Goal: Transaction & Acquisition: Purchase product/service

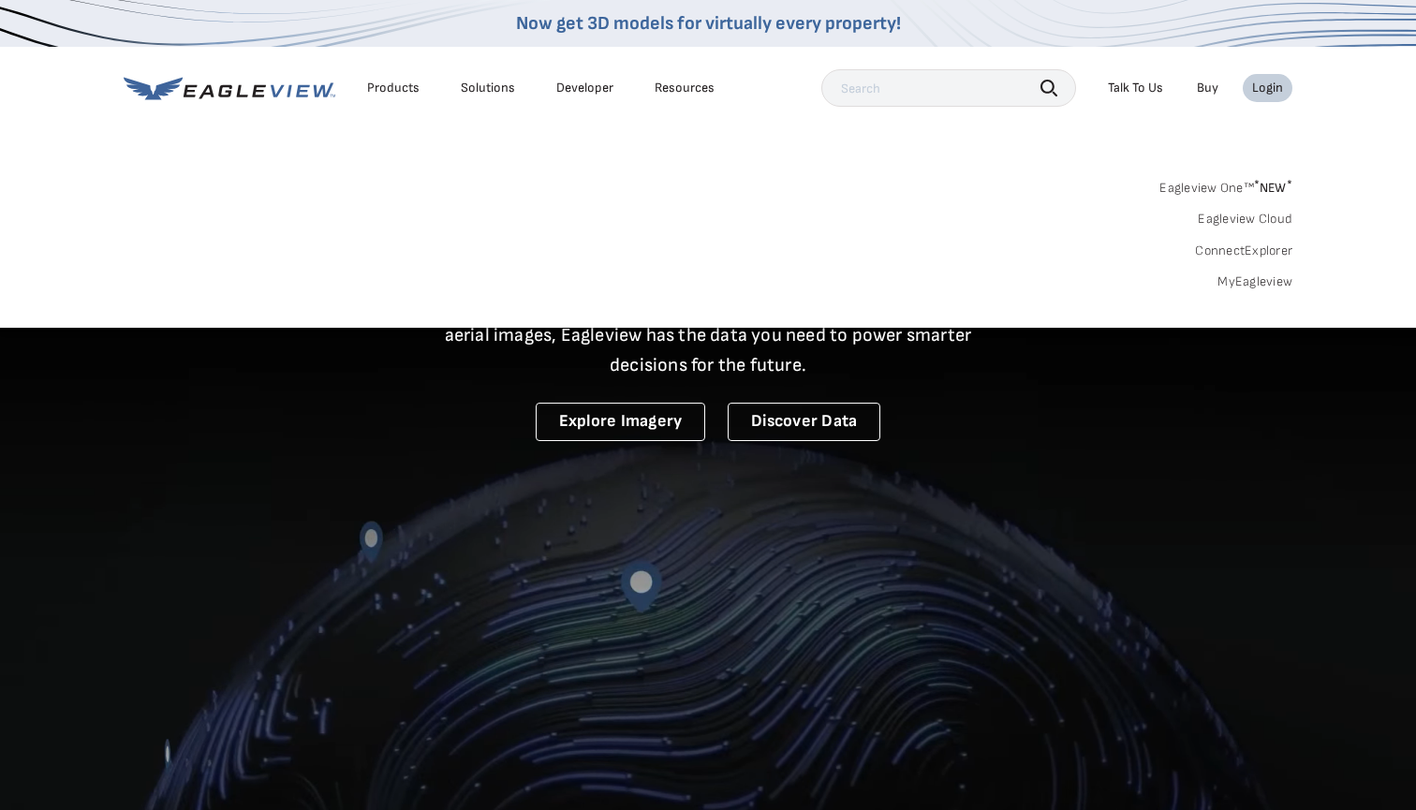
click at [1241, 278] on link "MyEagleview" at bounding box center [1255, 282] width 75 height 17
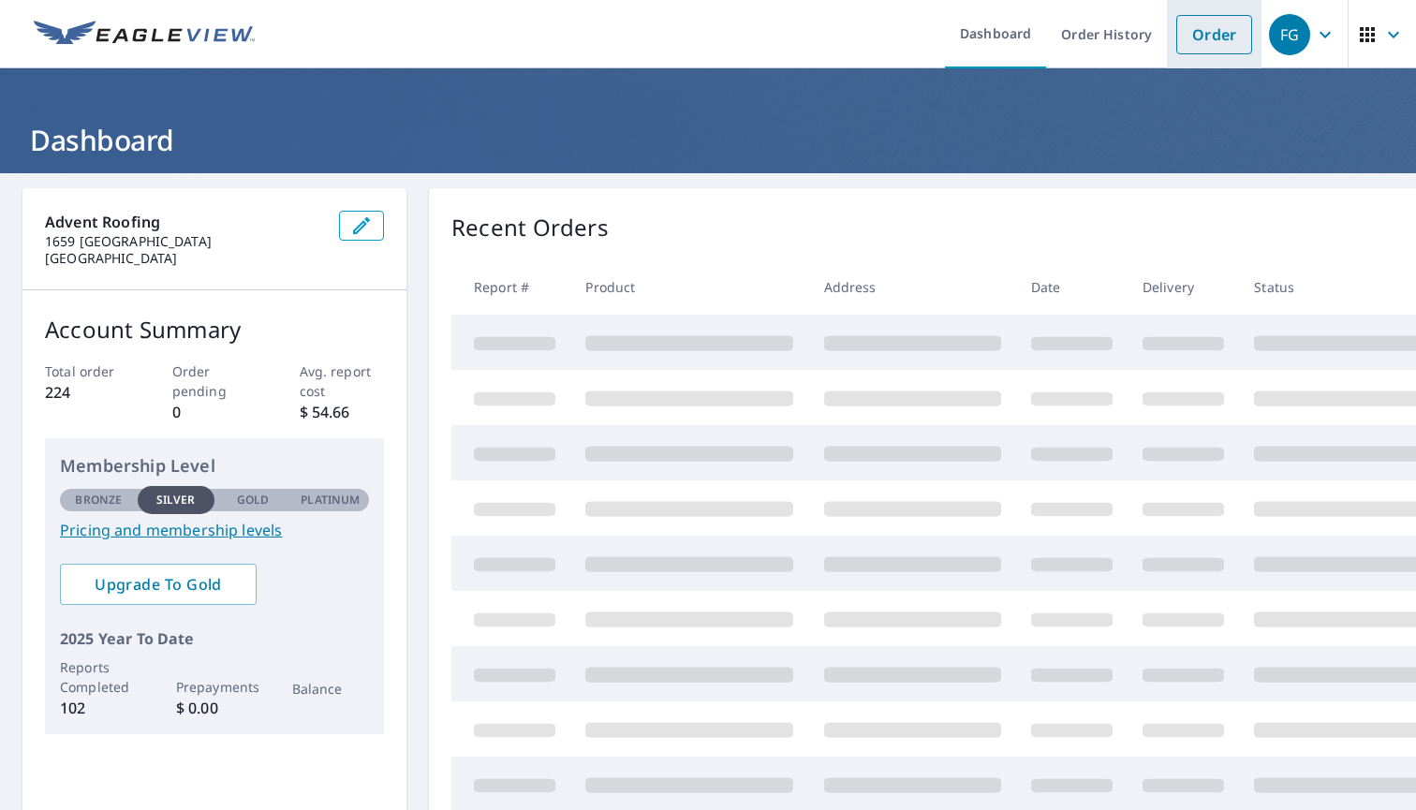
click at [1230, 35] on link "Order" at bounding box center [1215, 34] width 76 height 39
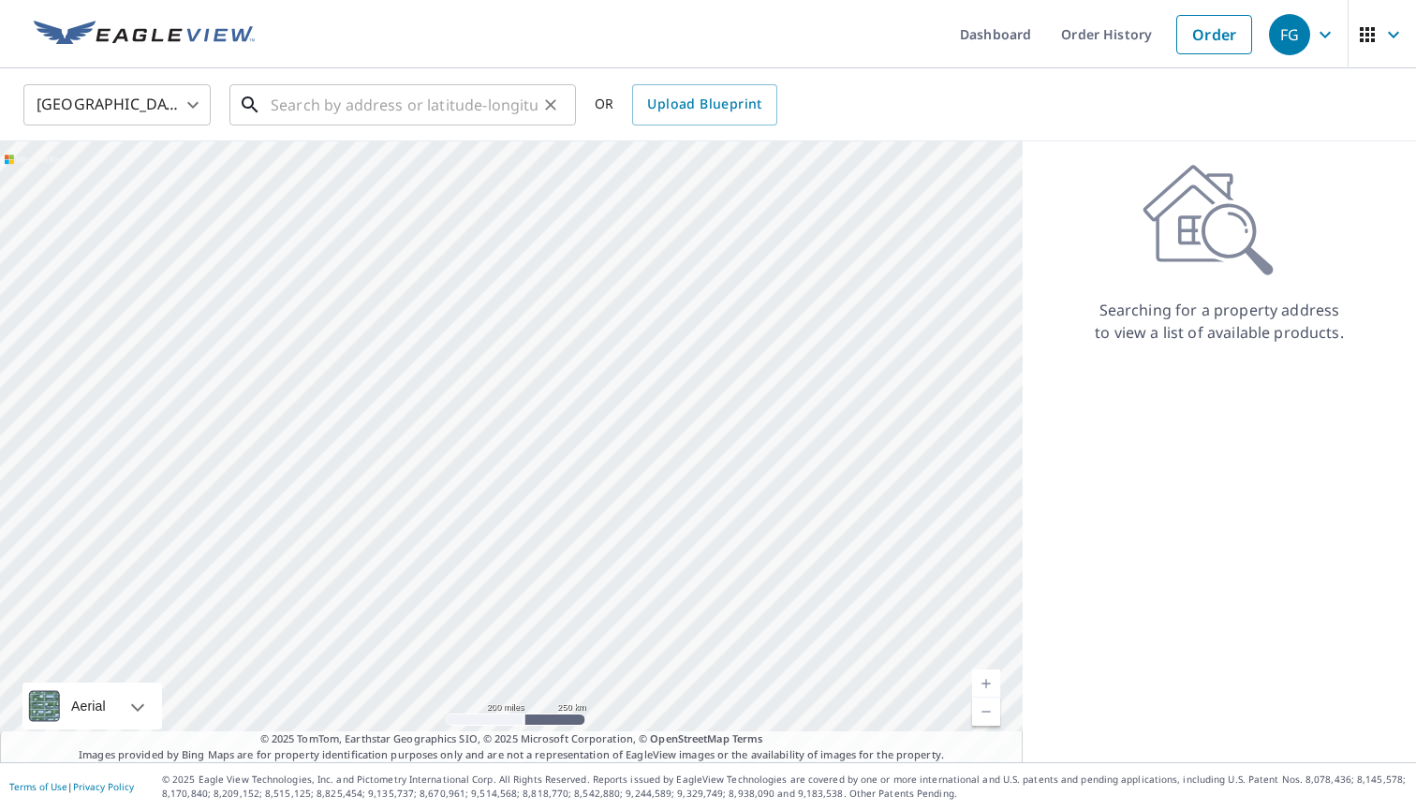
click at [524, 104] on input "text" at bounding box center [404, 105] width 267 height 52
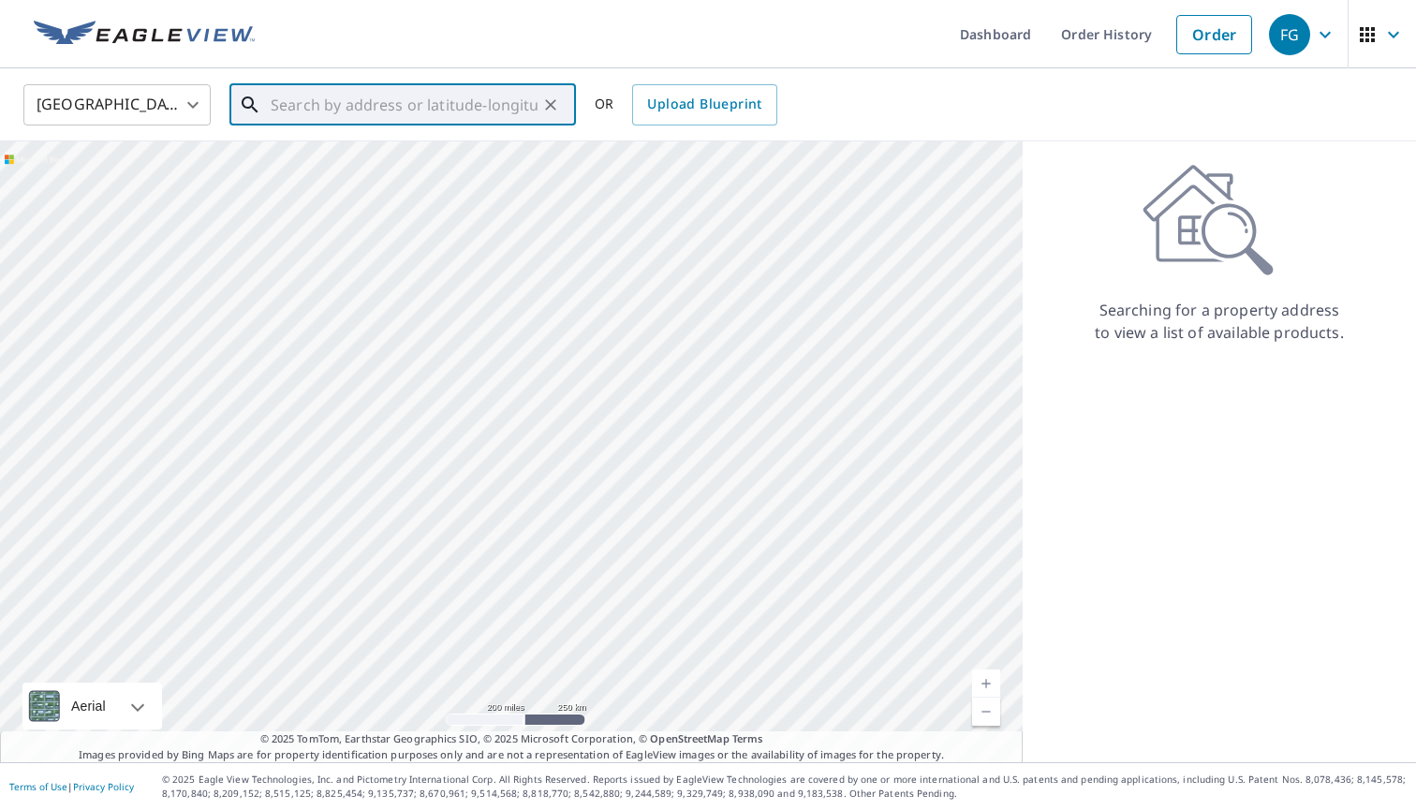
paste input "[STREET_ADDRESS]"
click at [439, 171] on p "[GEOGRAPHIC_DATA]" at bounding box center [414, 179] width 294 height 19
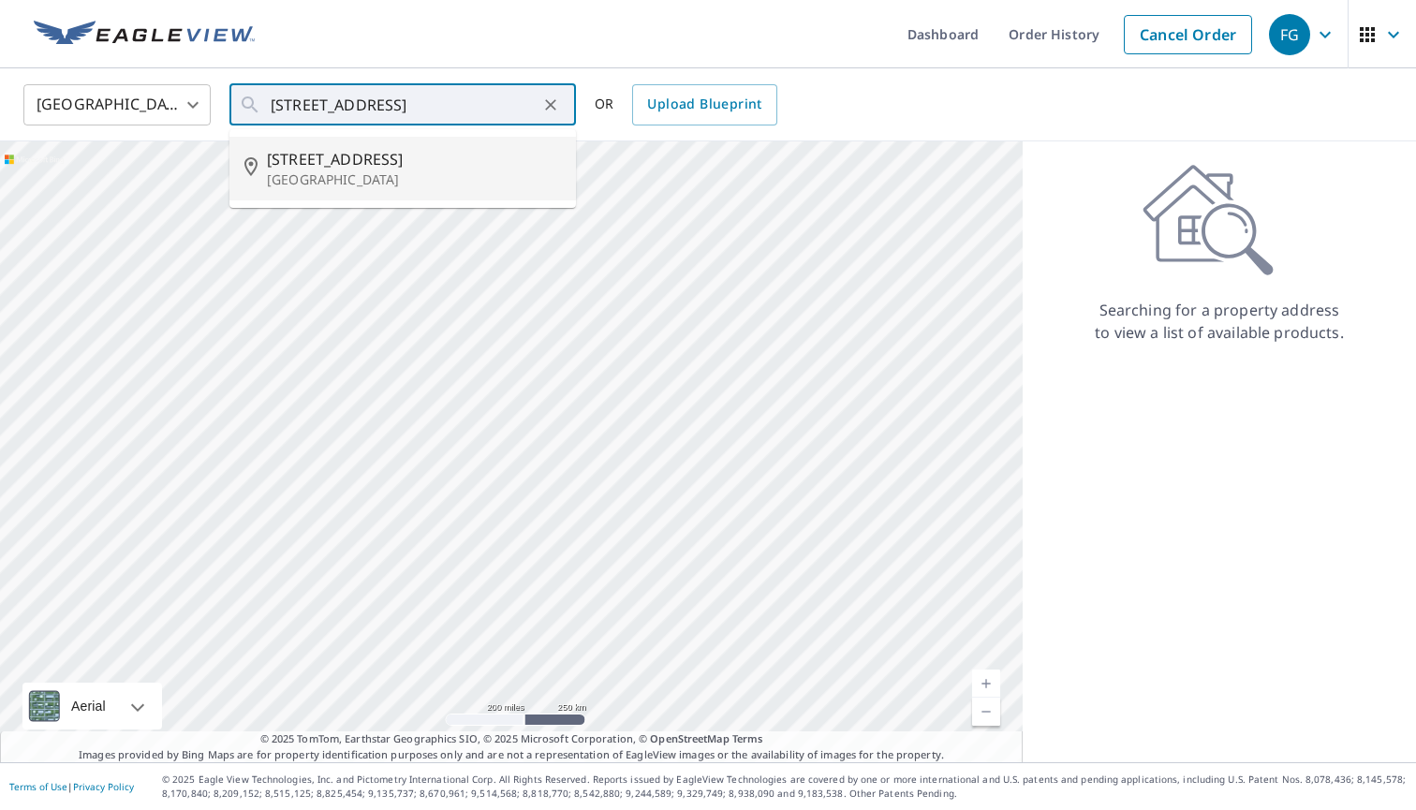
type input "[STREET_ADDRESS]"
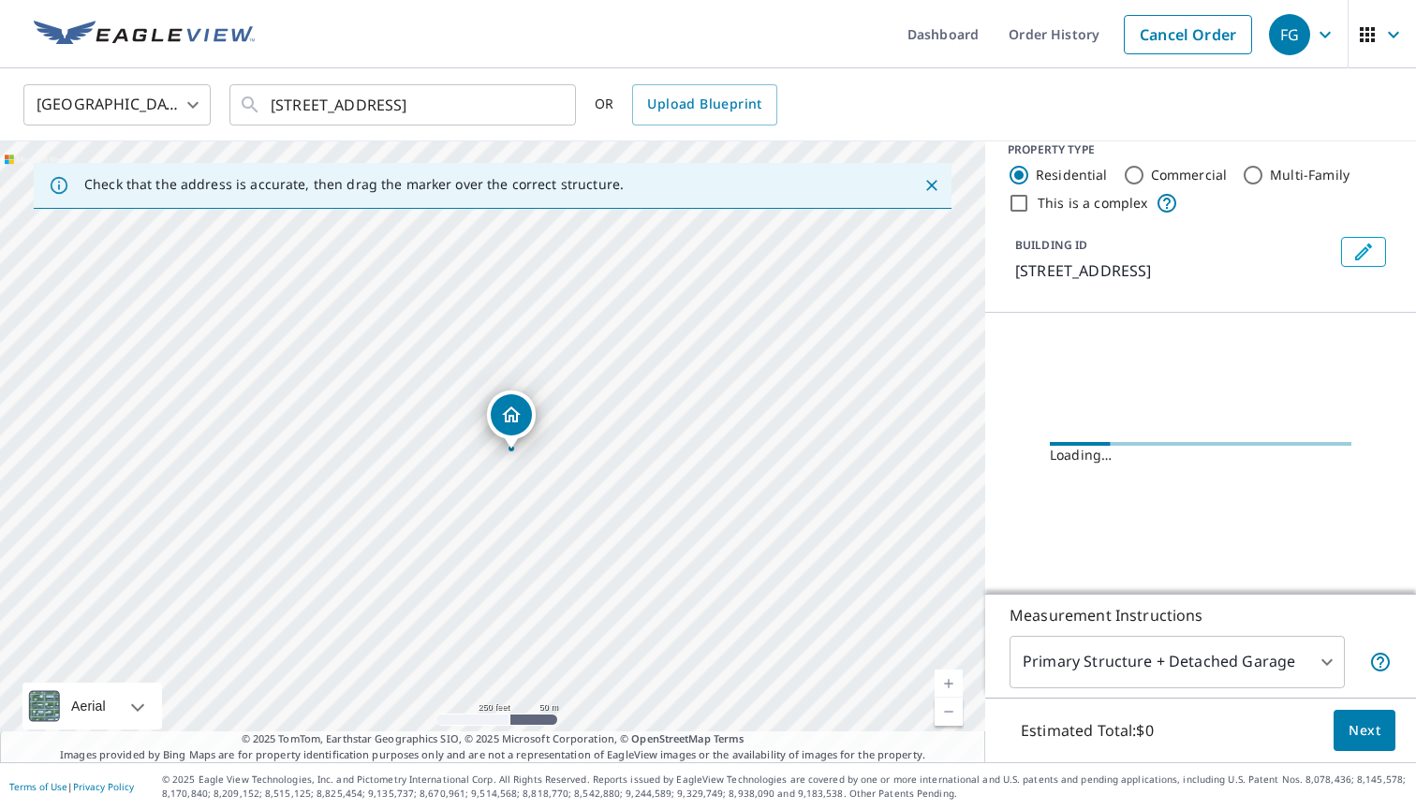
scroll to position [19, 0]
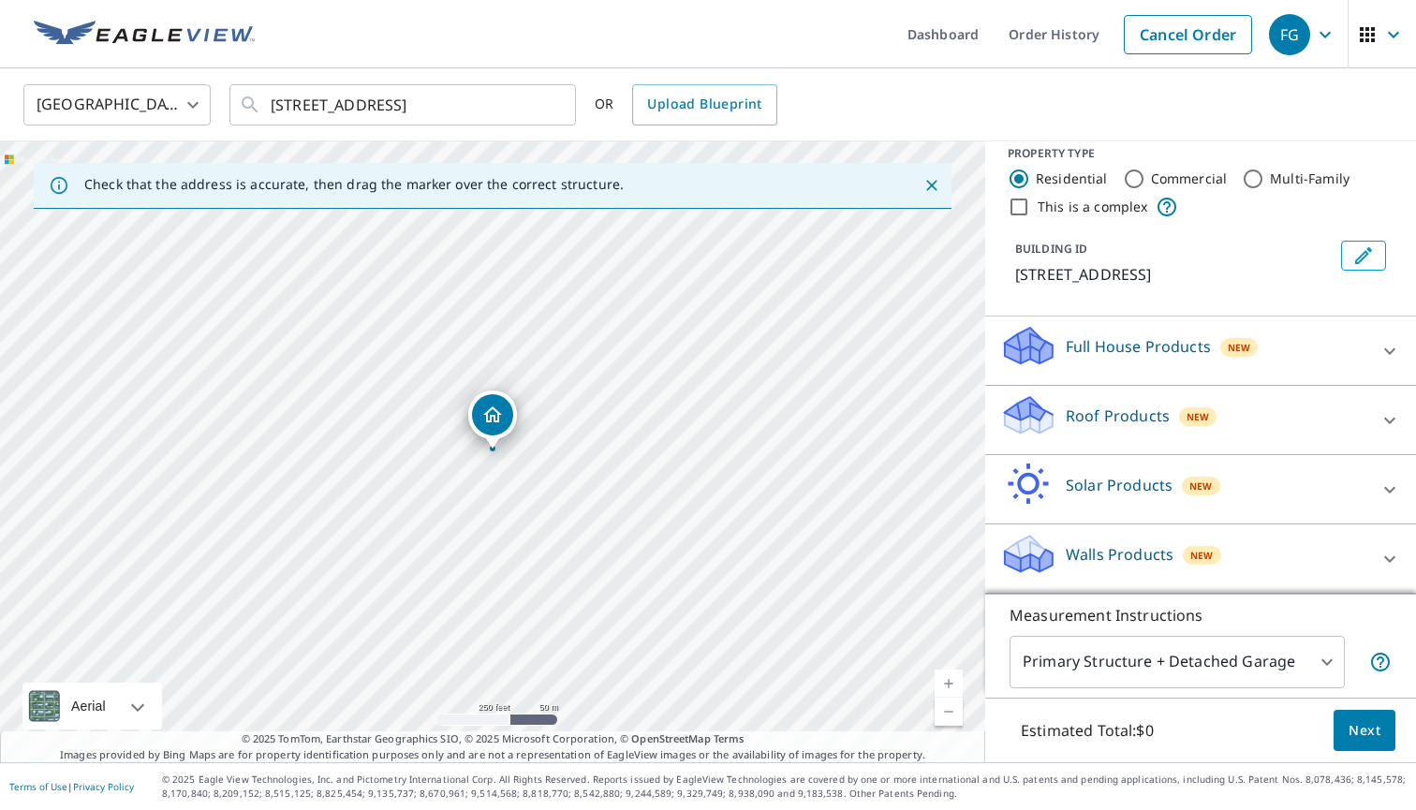
click at [1123, 422] on p "Roof Products" at bounding box center [1118, 416] width 104 height 22
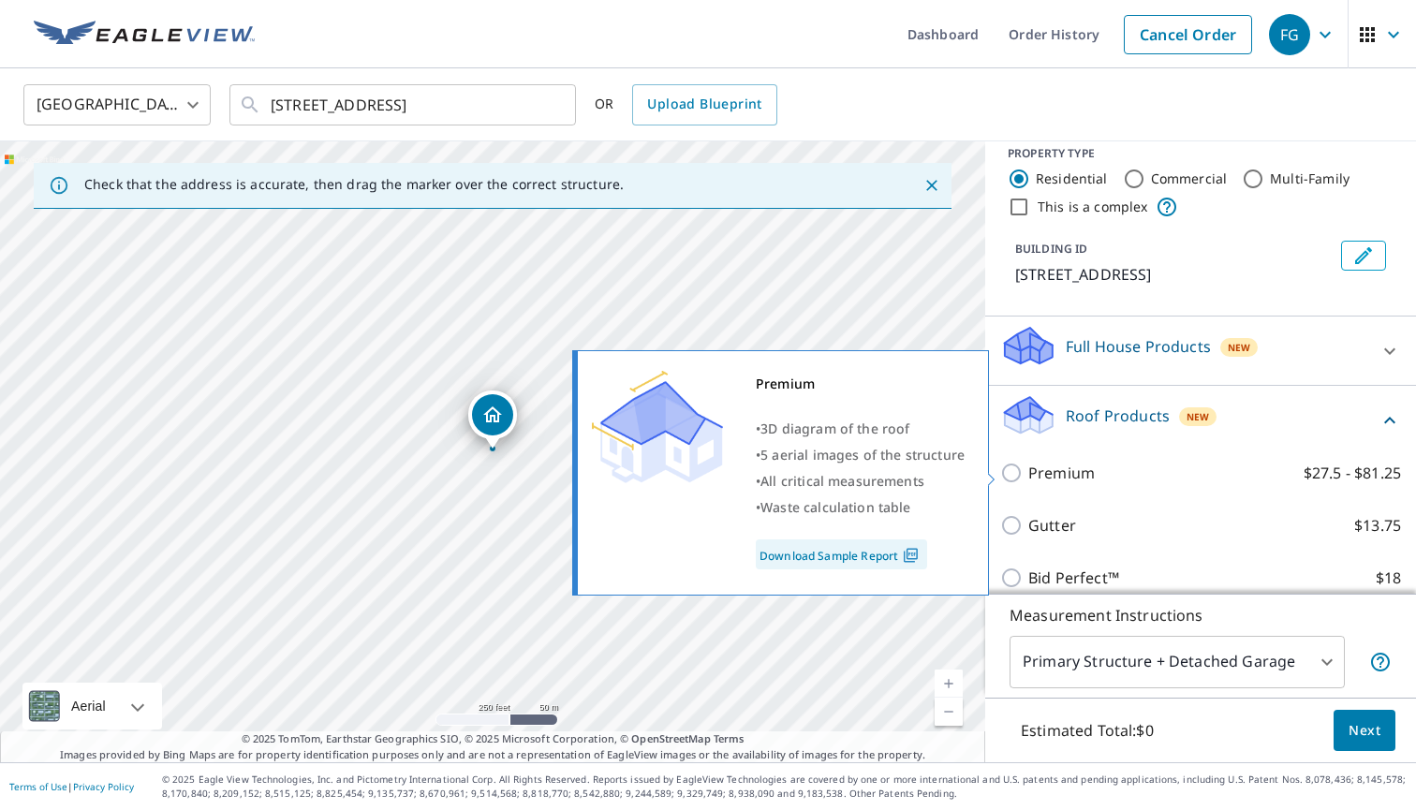
click at [1085, 475] on p "Premium" at bounding box center [1062, 473] width 67 height 22
click at [1029, 475] on input "Premium $27.5 - $81.25" at bounding box center [1015, 473] width 28 height 22
checkbox input "true"
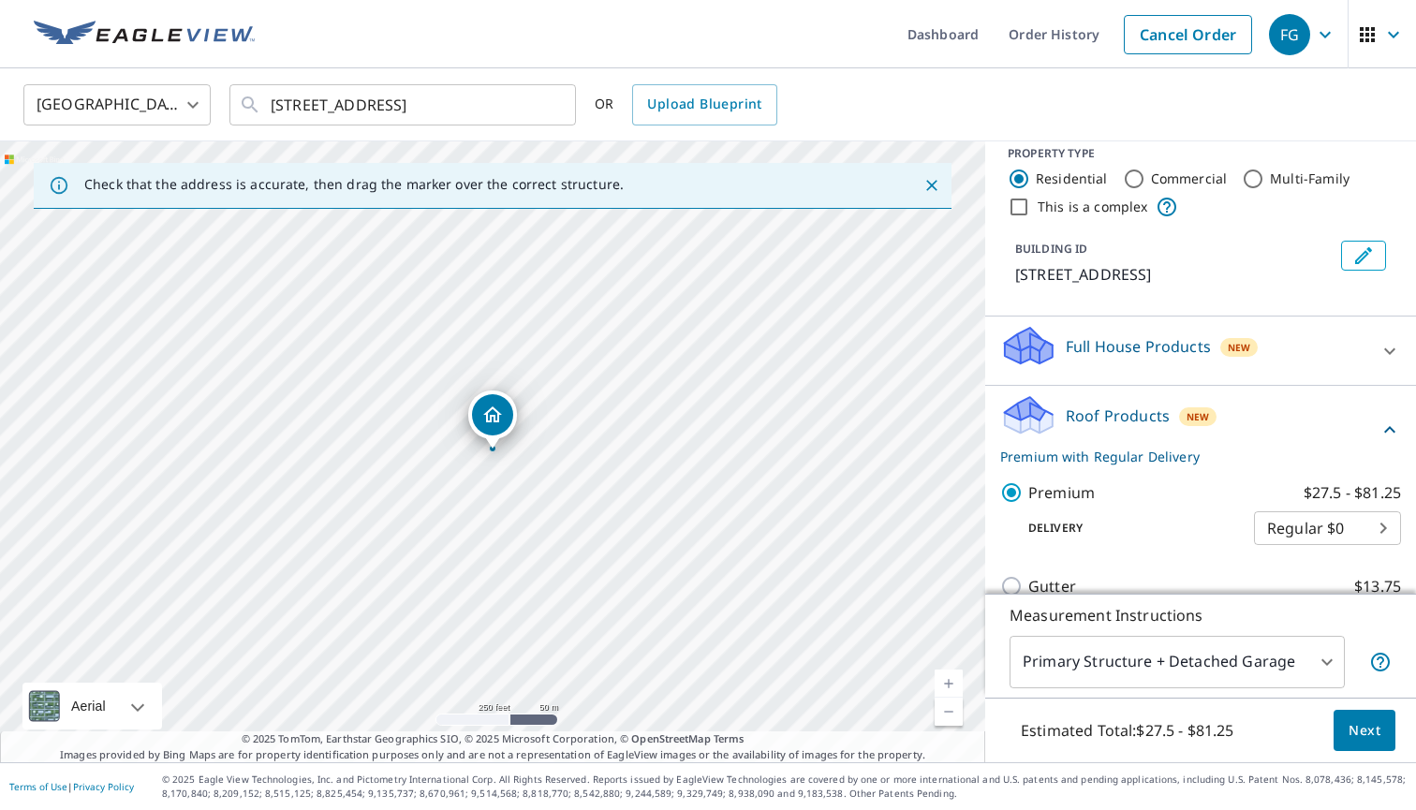
click at [1353, 732] on span "Next" at bounding box center [1365, 730] width 32 height 23
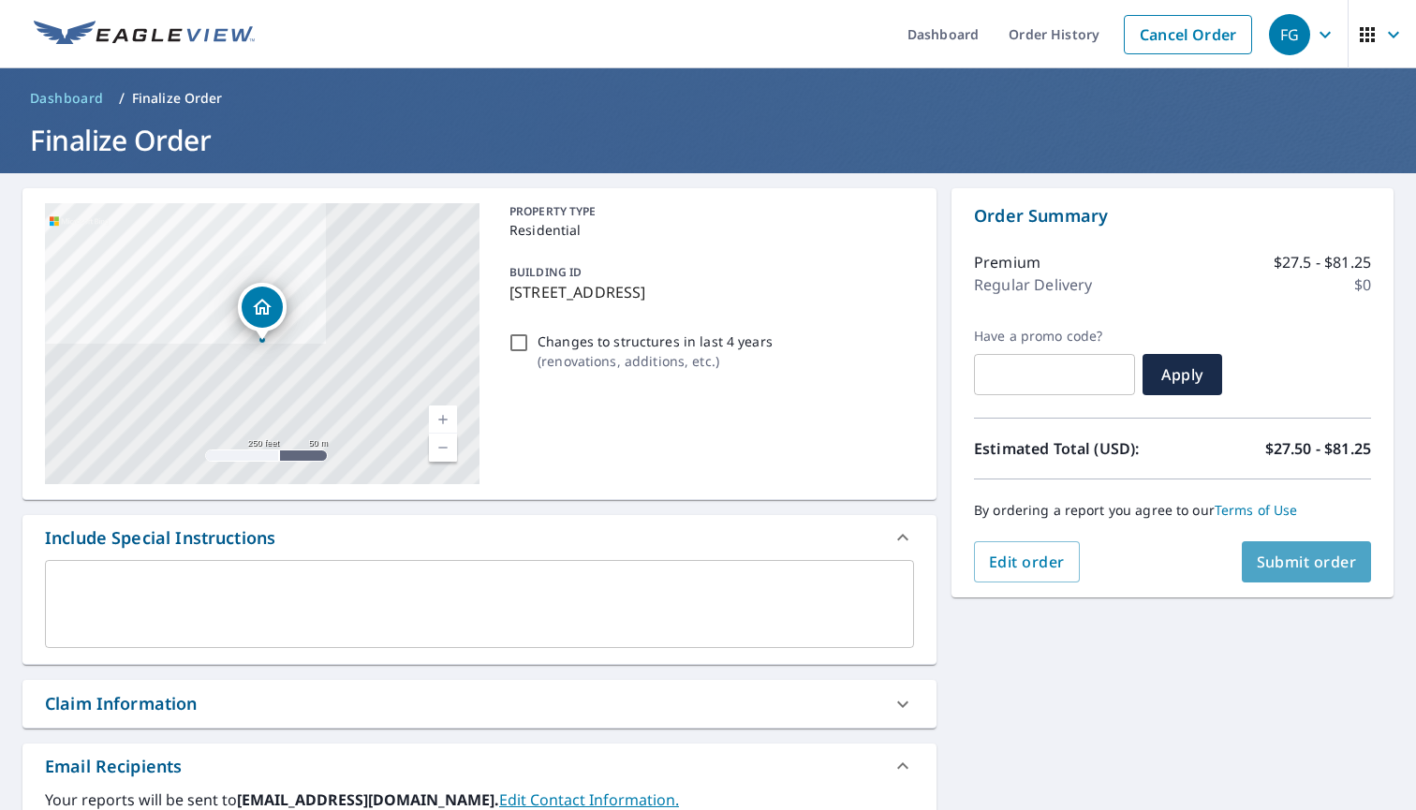
click at [1273, 566] on span "Submit order" at bounding box center [1307, 562] width 100 height 21
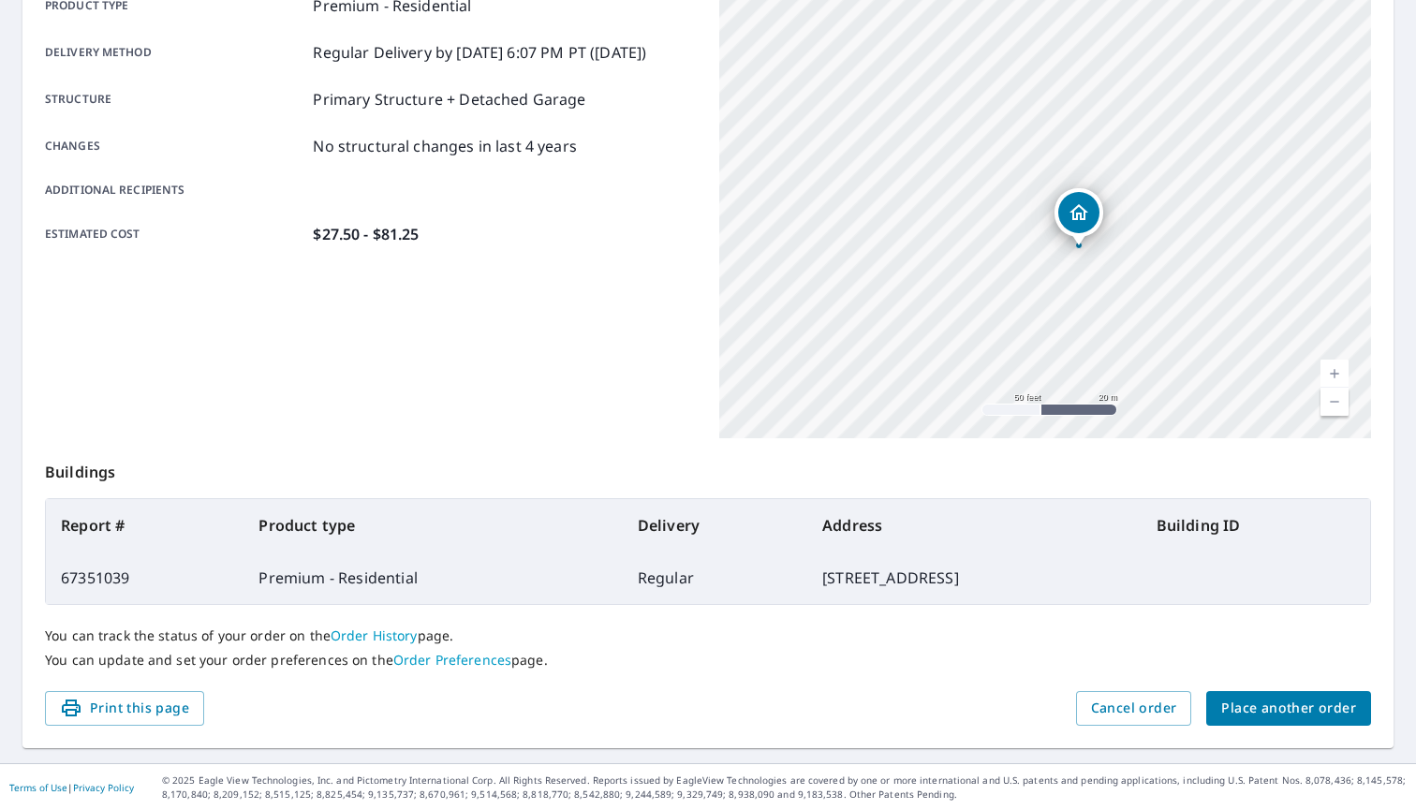
click at [1314, 707] on span "Place another order" at bounding box center [1289, 708] width 135 height 23
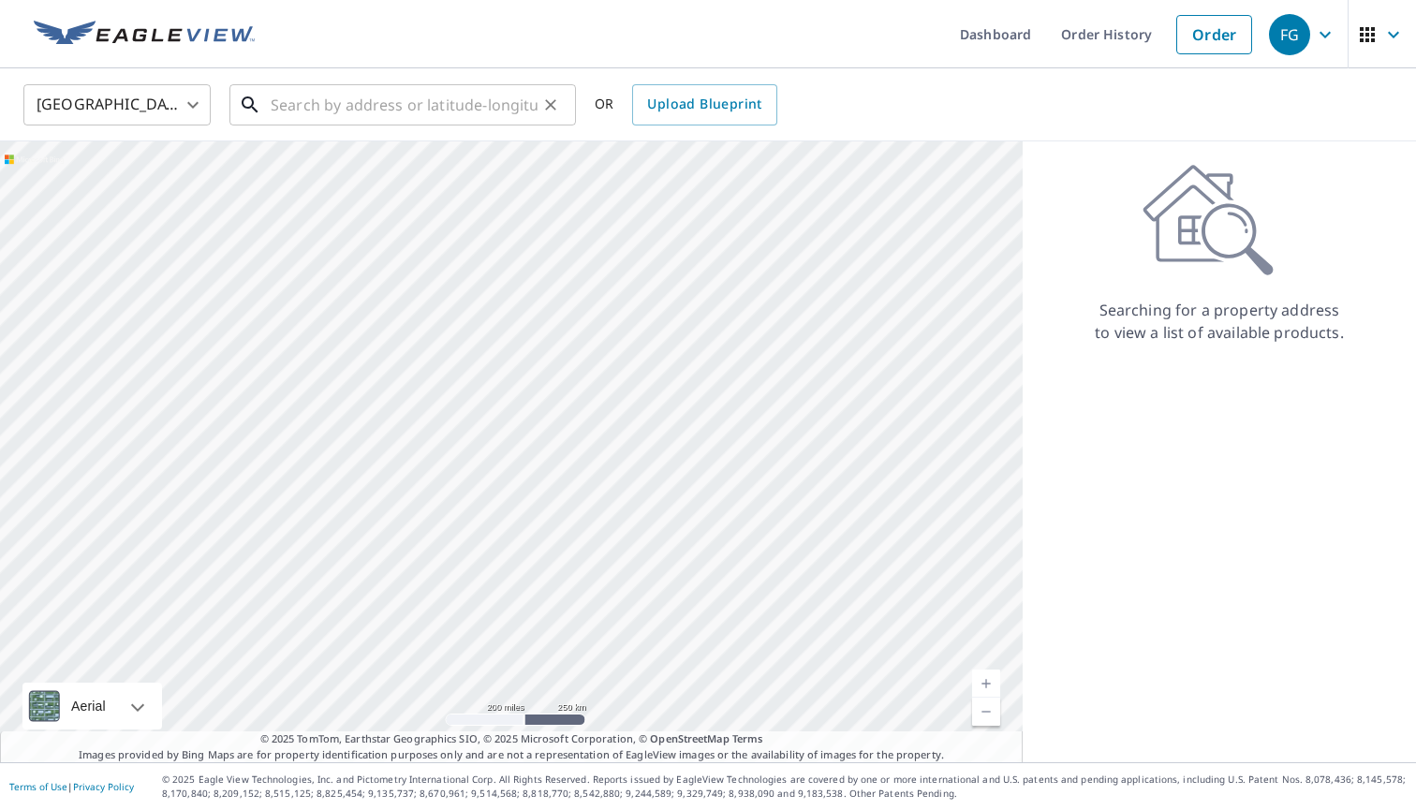
click at [462, 124] on input "text" at bounding box center [404, 105] width 267 height 52
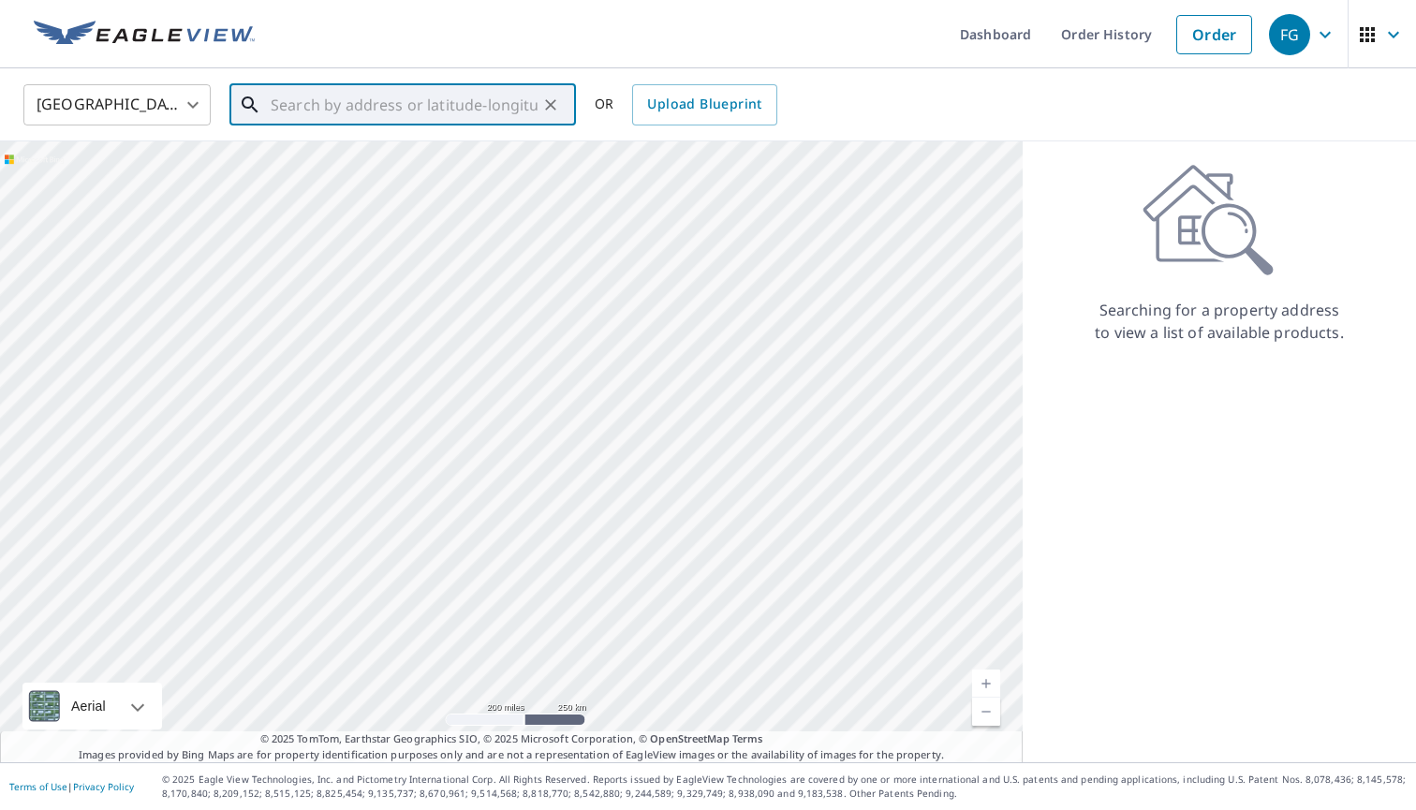
paste input "[STREET_ADDRESS][PERSON_NAME]"
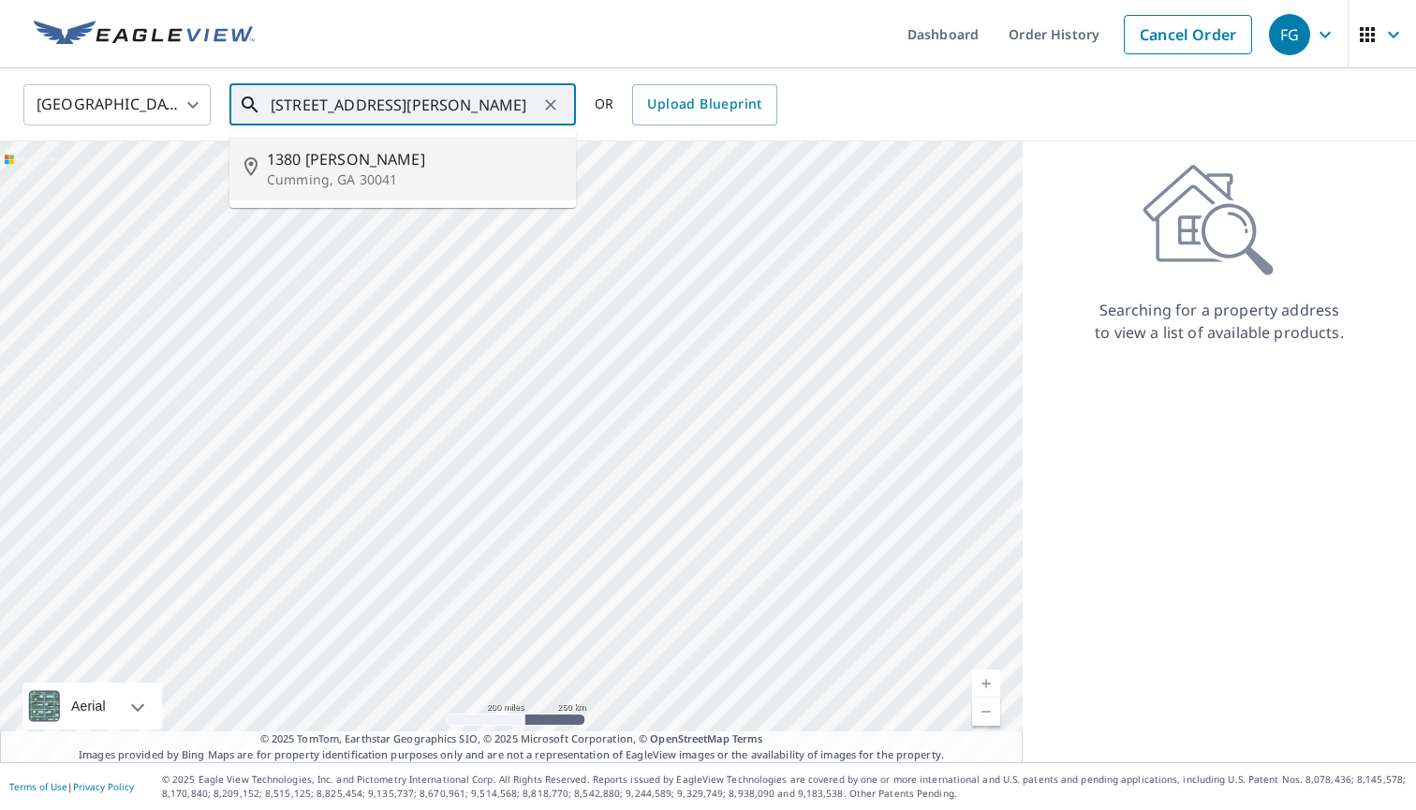
click at [448, 170] on div "[STREET_ADDRESS][PERSON_NAME]" at bounding box center [414, 168] width 294 height 41
type input "[STREET_ADDRESS][PERSON_NAME]"
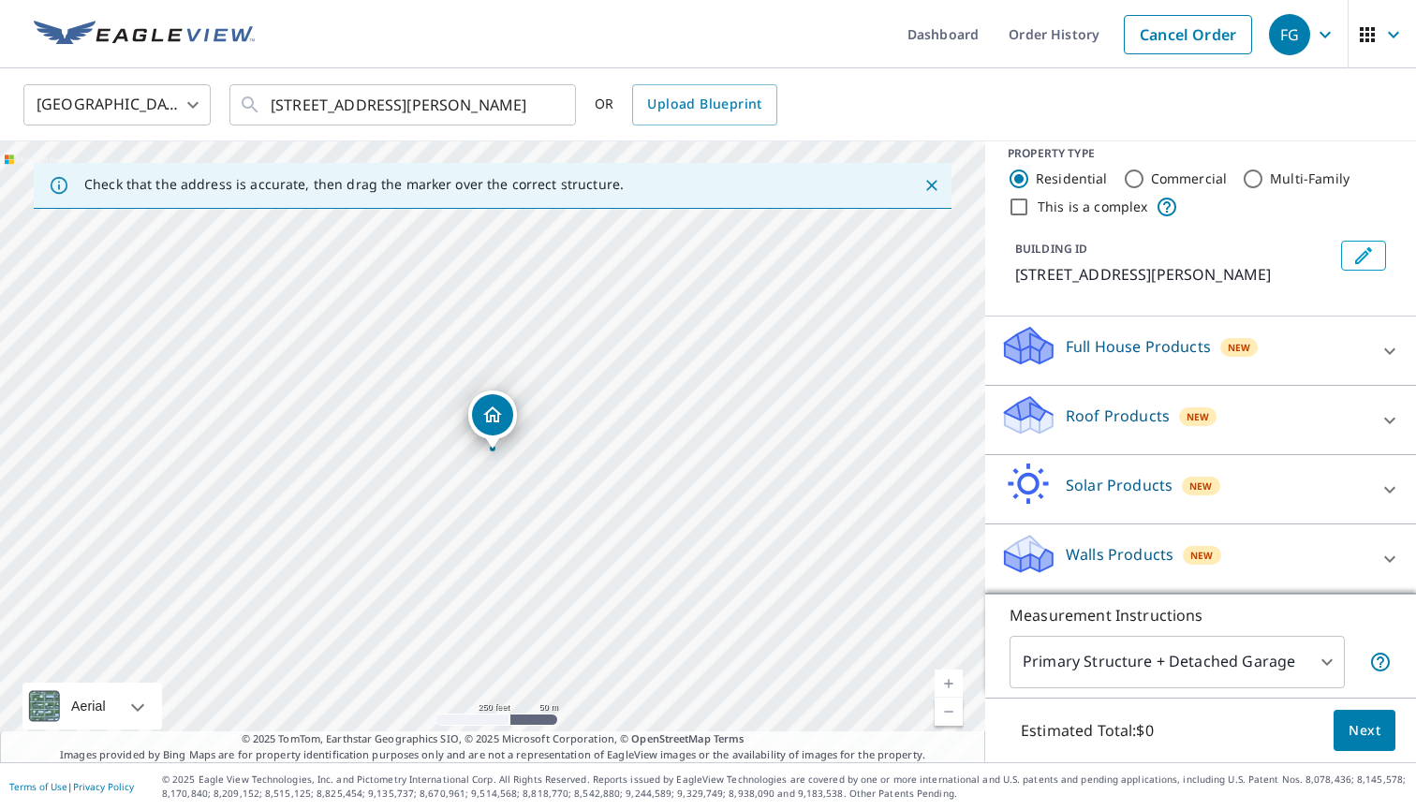
scroll to position [19, 0]
click at [1079, 406] on p "Roof Products" at bounding box center [1118, 416] width 104 height 22
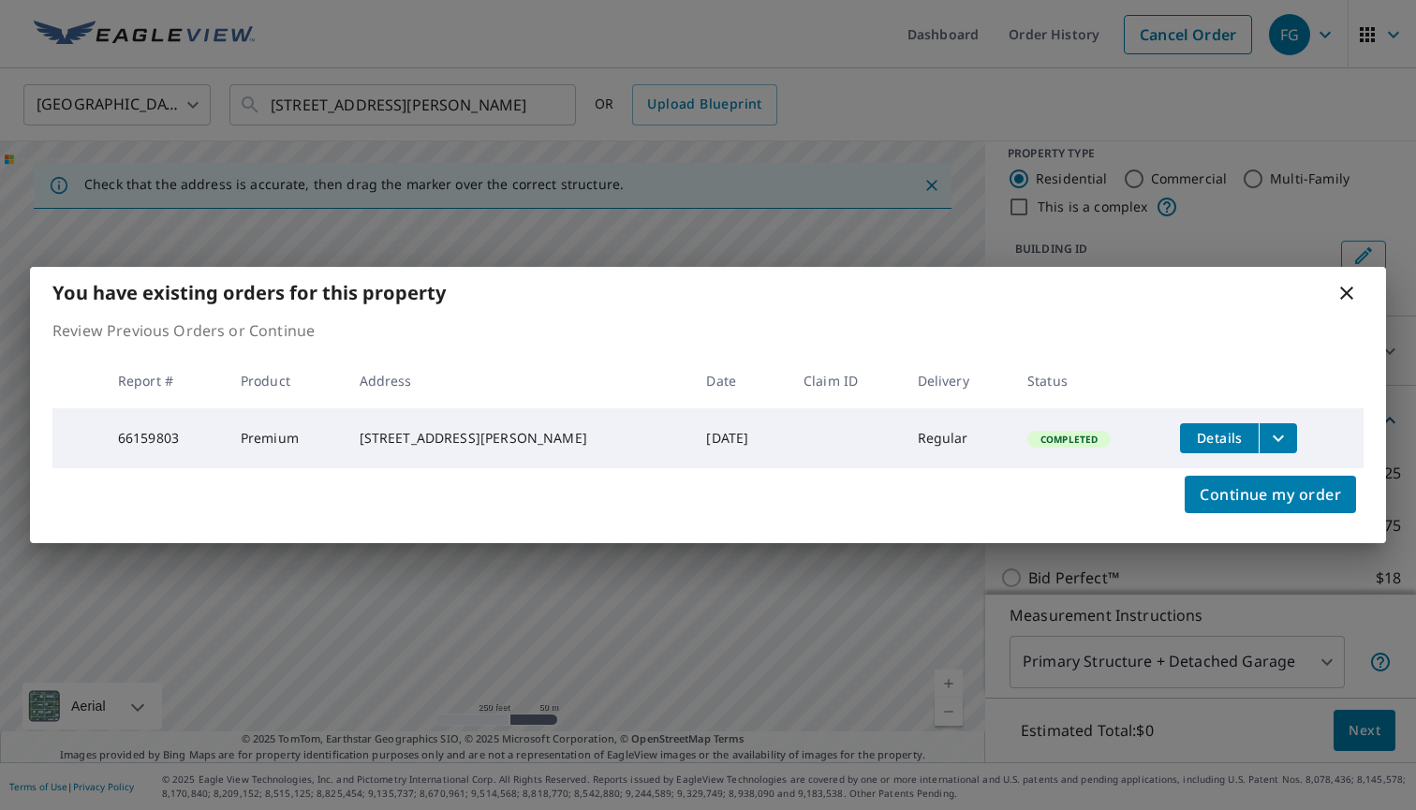
click at [1350, 302] on div "You have existing orders for this property" at bounding box center [708, 293] width 1357 height 52
click at [1346, 291] on icon at bounding box center [1347, 293] width 13 height 13
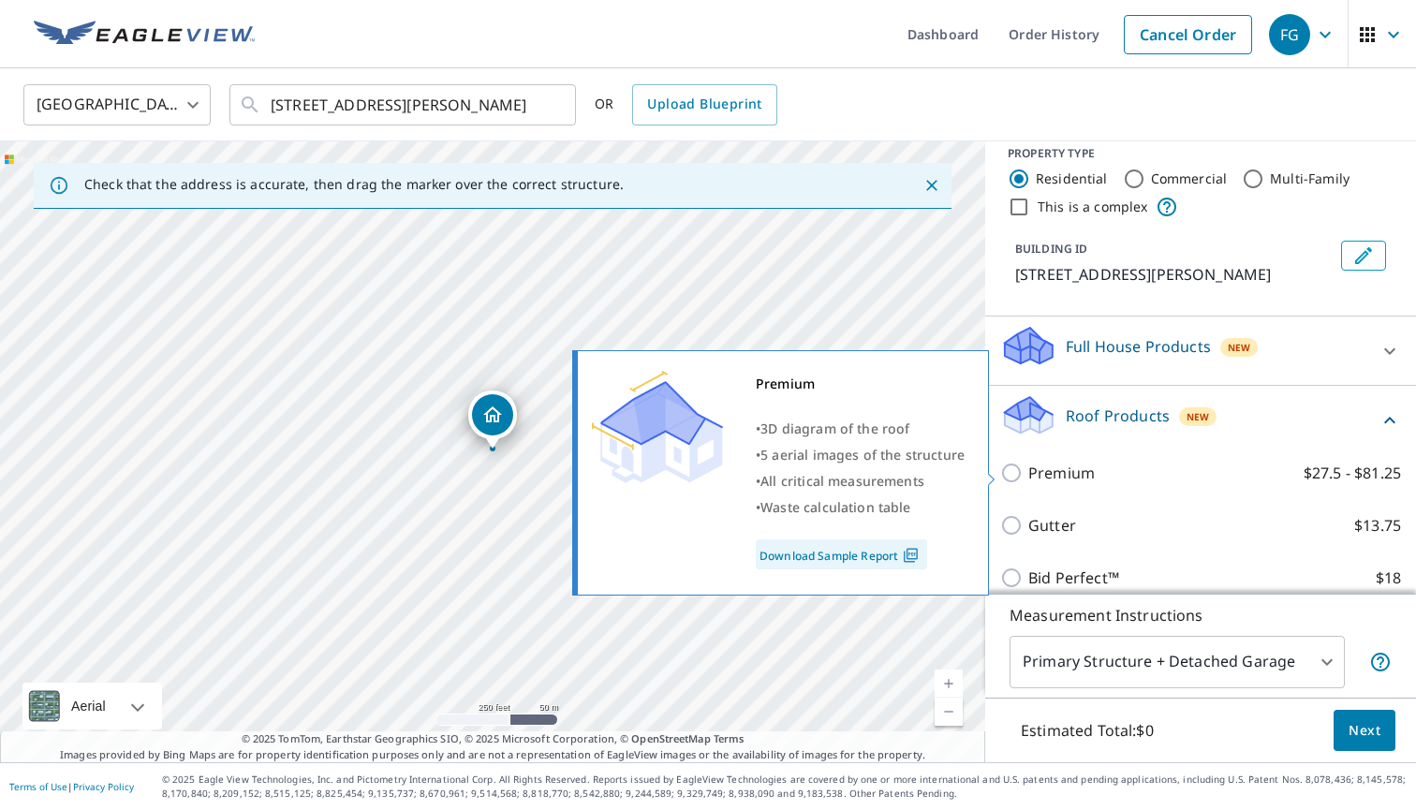
click at [1064, 467] on p "Premium" at bounding box center [1062, 473] width 67 height 22
click at [1029, 467] on input "Premium $27.5 - $81.25" at bounding box center [1015, 473] width 28 height 22
checkbox input "true"
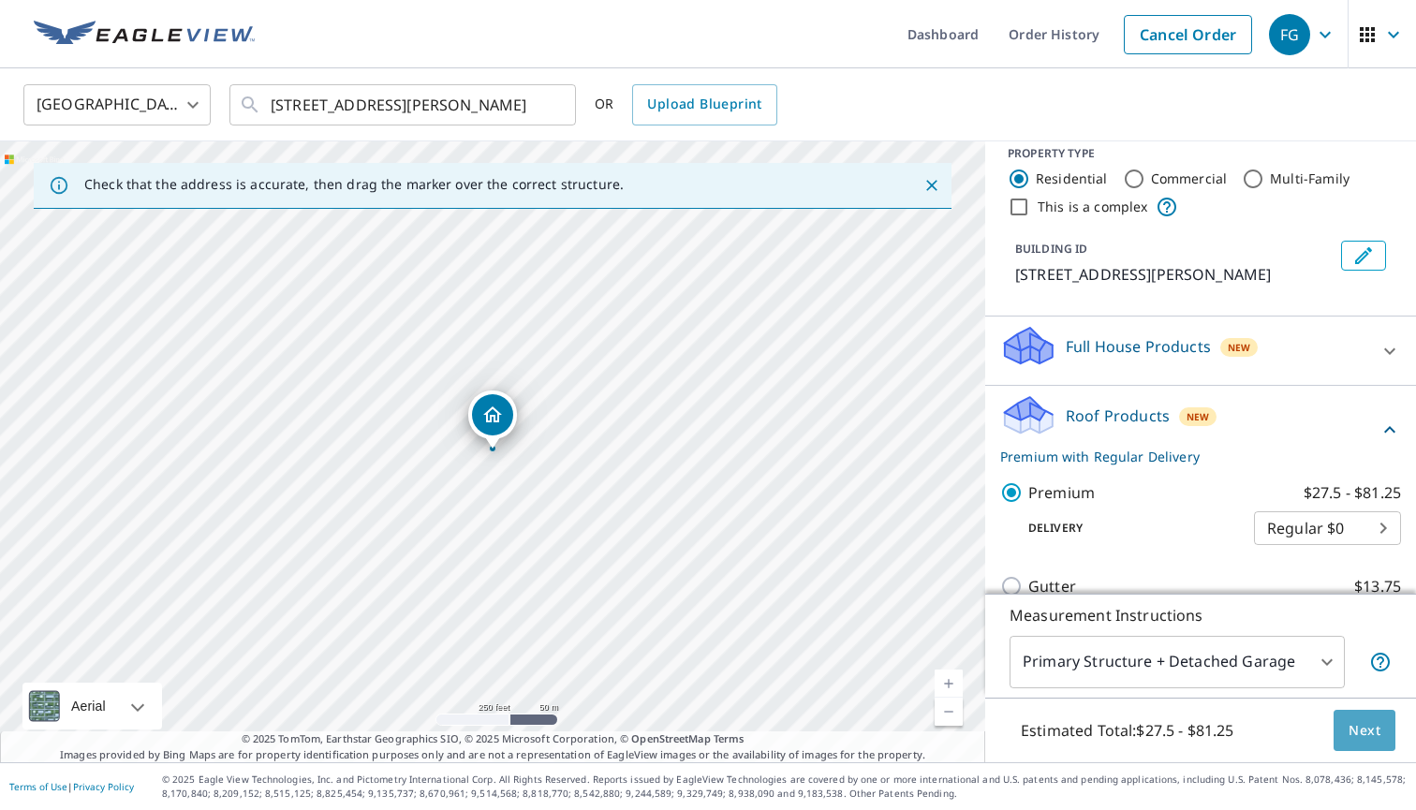
click at [1355, 720] on span "Next" at bounding box center [1365, 730] width 32 height 23
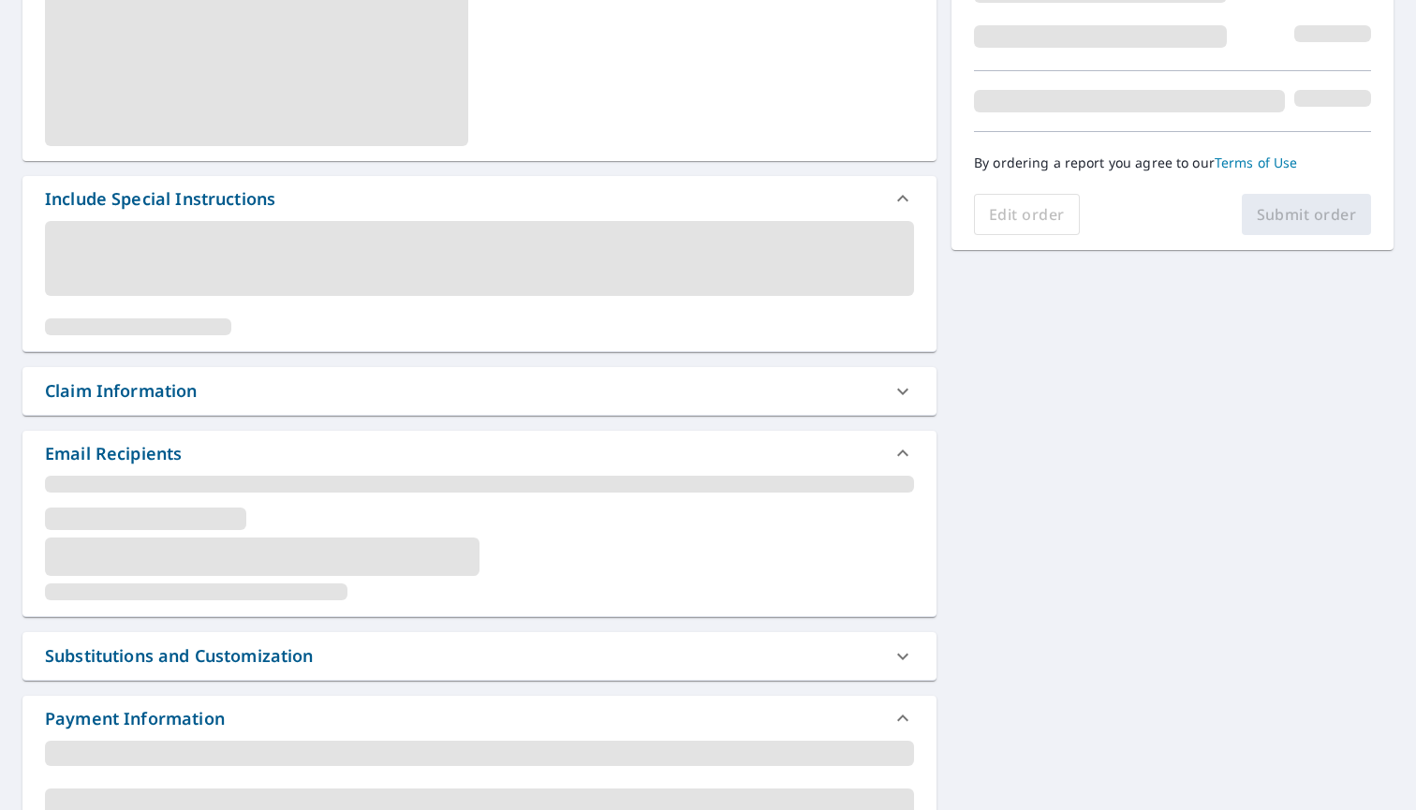
scroll to position [363, 0]
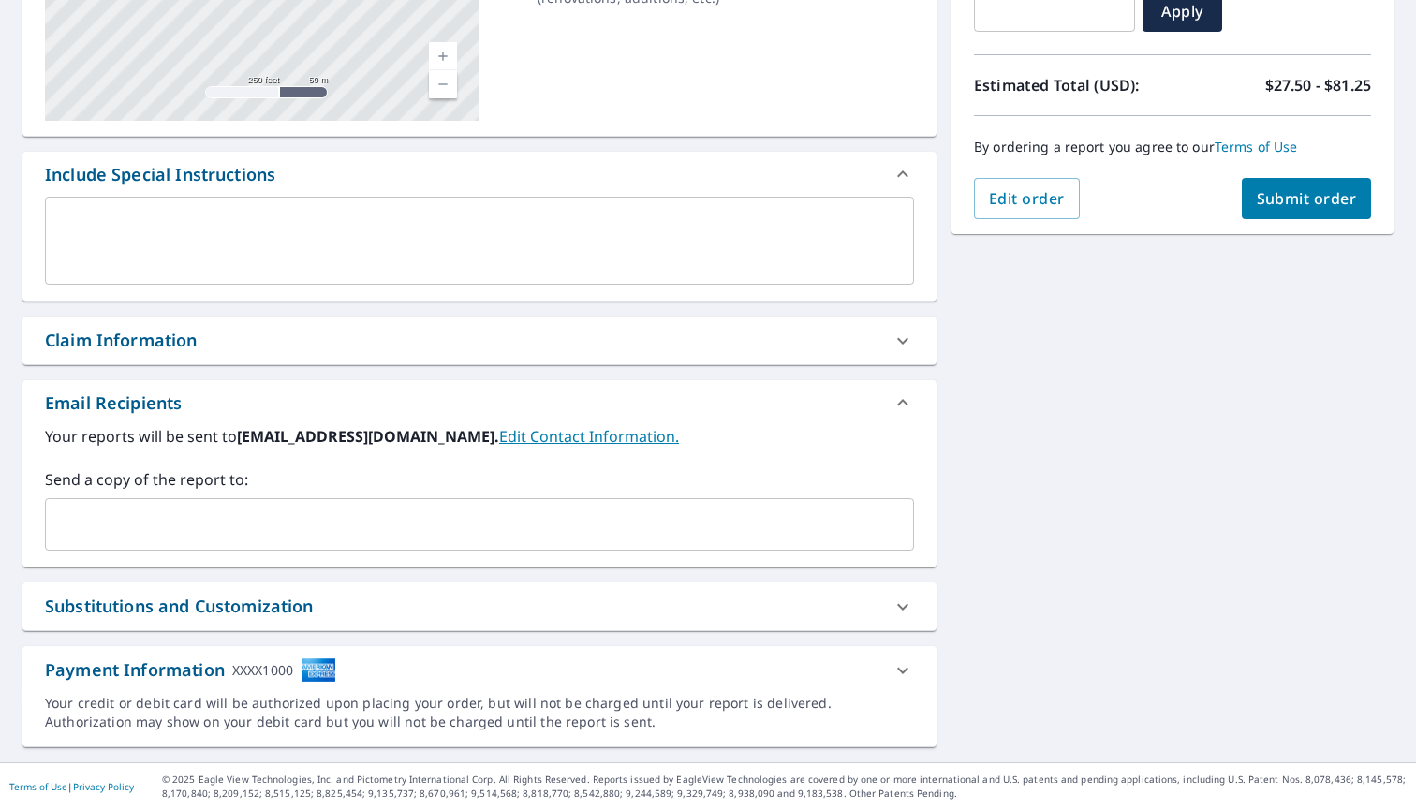
click at [1289, 222] on div "Order Summary Premium $27.5 - $81.25 Regular Delivery $0 Have a promo code? ​ A…" at bounding box center [1173, 29] width 442 height 409
click at [1287, 207] on span "Submit order" at bounding box center [1307, 198] width 100 height 21
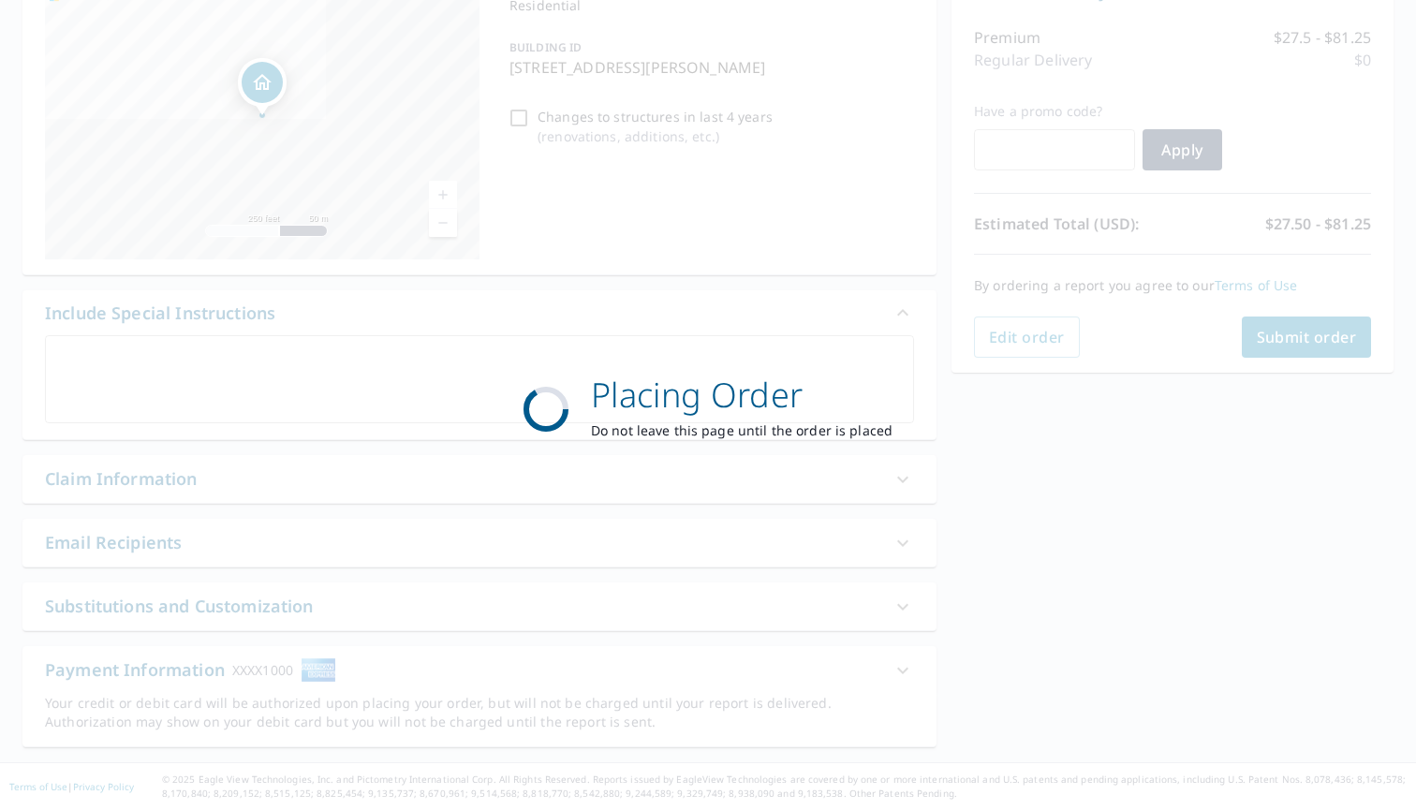
scroll to position [225, 0]
